Goal: Information Seeking & Learning: Learn about a topic

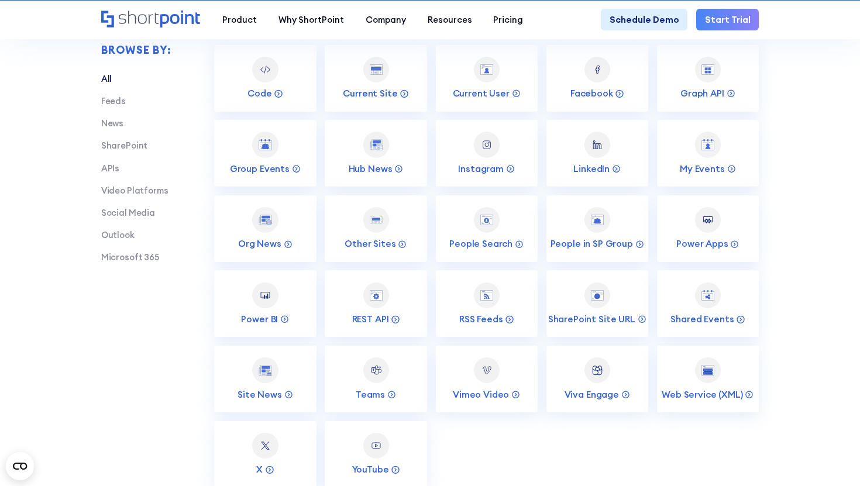
scroll to position [1814, 0]
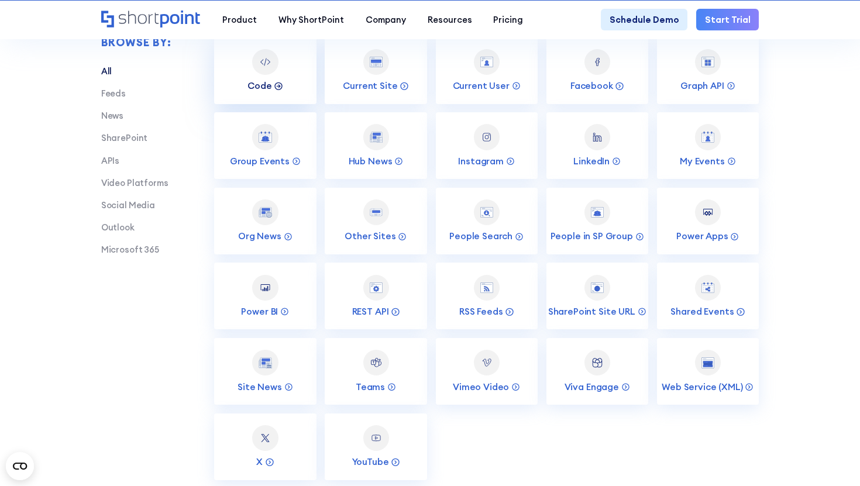
click at [275, 84] on icon at bounding box center [278, 85] width 9 height 9
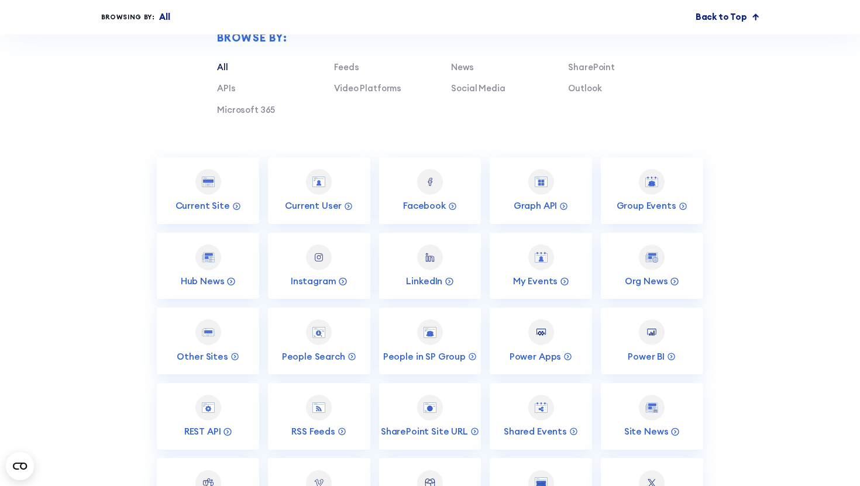
scroll to position [4119, 0]
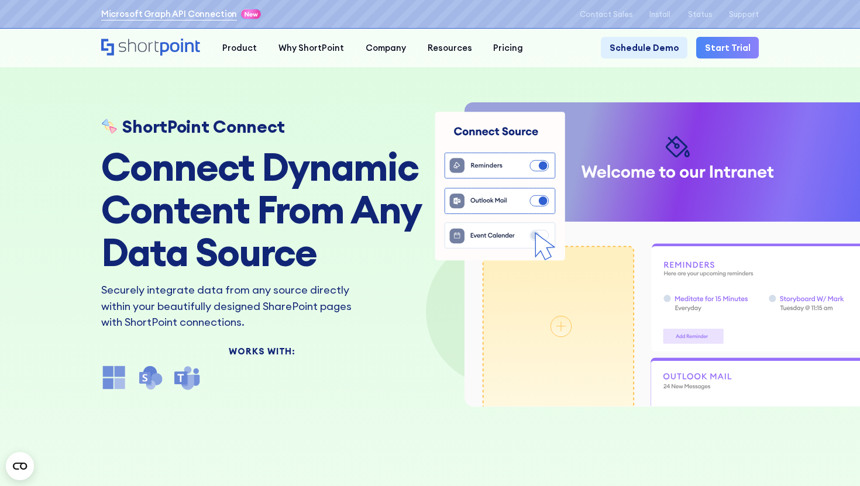
click at [192, 13] on link "Microsoft Graph API Connection" at bounding box center [169, 14] width 136 height 13
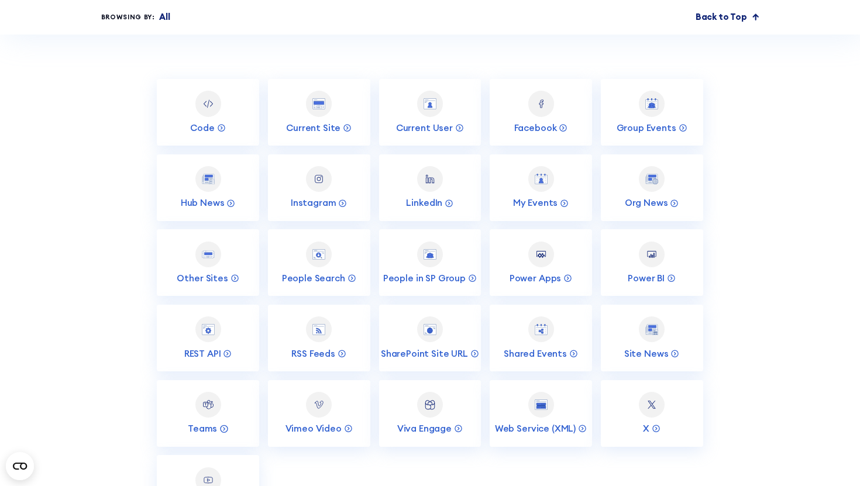
scroll to position [4306, 0]
